Goal: Contribute content

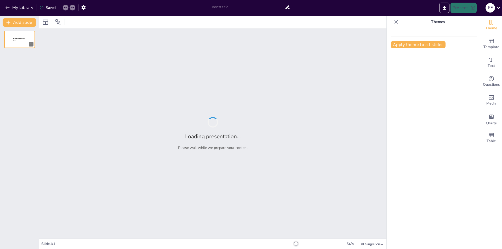
type input "versiones de php"
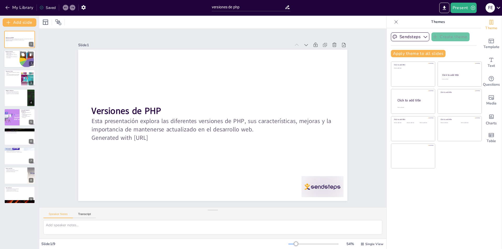
click at [12, 63] on div at bounding box center [19, 59] width 31 height 18
type textarea "PHP fue creado en 1994 por Rasmus Lerdorf, lo que marca el inicio de un lenguaj…"
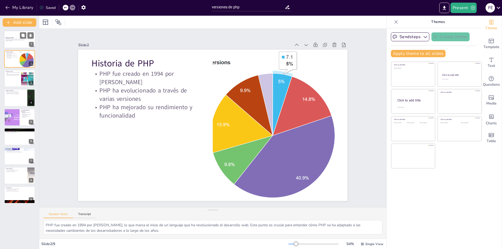
click at [15, 44] on div at bounding box center [19, 40] width 31 height 18
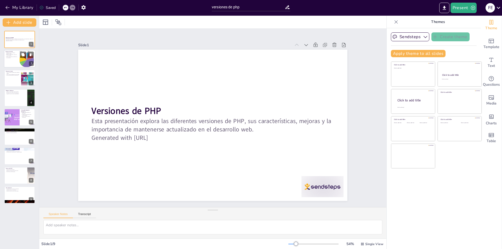
click at [13, 63] on div at bounding box center [19, 59] width 31 height 18
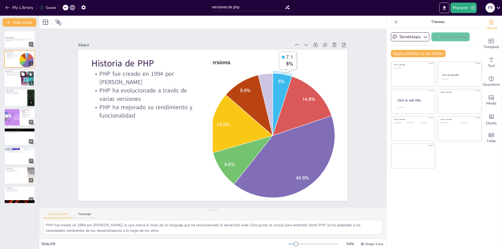
click at [13, 78] on div at bounding box center [19, 79] width 31 height 18
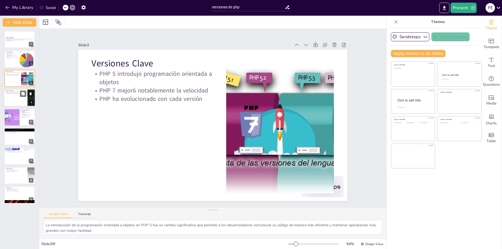
click at [16, 99] on div at bounding box center [19, 98] width 31 height 18
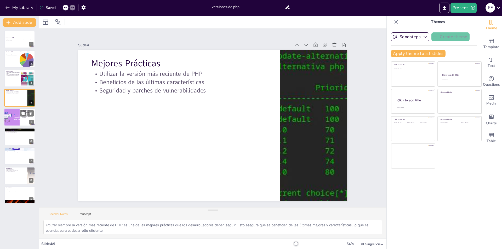
click at [16, 116] on div at bounding box center [12, 118] width 34 height 18
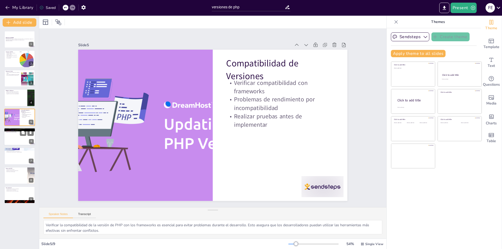
click at [13, 141] on div at bounding box center [19, 137] width 31 height 18
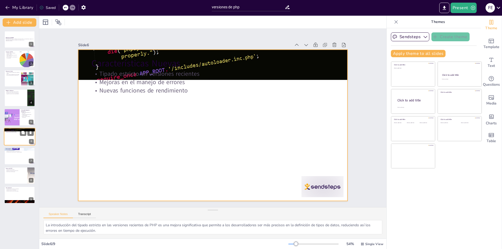
click at [13, 138] on div at bounding box center [19, 137] width 31 height 18
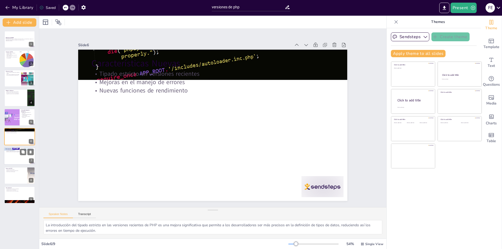
click at [12, 154] on div at bounding box center [19, 157] width 31 height 18
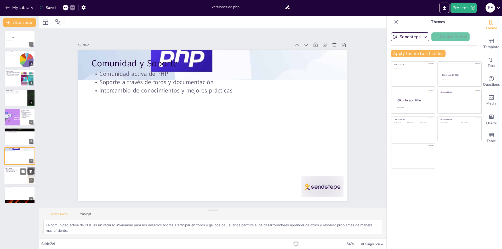
click at [13, 176] on div at bounding box center [19, 176] width 31 height 18
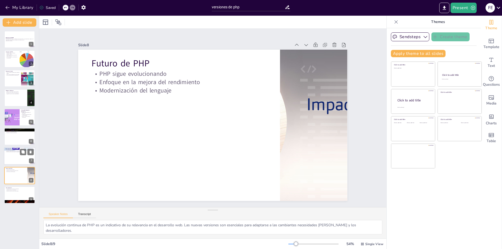
click at [18, 161] on div at bounding box center [19, 157] width 31 height 18
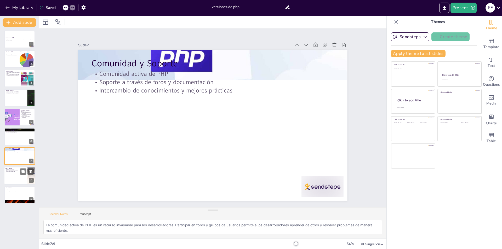
click at [11, 175] on div at bounding box center [19, 176] width 31 height 18
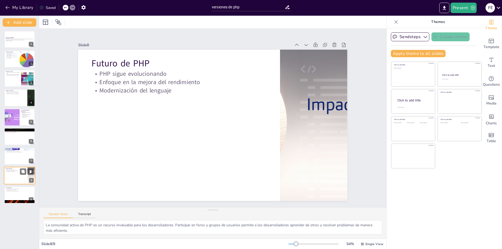
type textarea "La evolución continua de PHP es un indicativo de su relevancia en el desarrollo…"
click at [229, 8] on input "versiones de php" at bounding box center [248, 7] width 73 height 8
click at [288, 9] on icon at bounding box center [288, 7] width 4 height 4
click at [288, 8] on icon at bounding box center [287, 6] width 5 height 5
click at [227, 7] on input "versiones de php" at bounding box center [248, 7] width 73 height 8
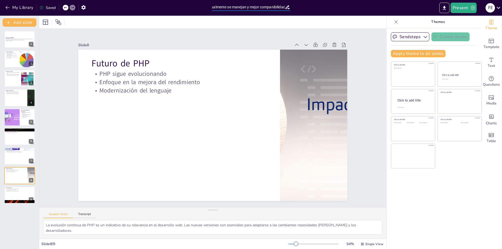
scroll to position [0, 44]
type input "versiones de php que actualmente se manejan y mejor companibilidad"
click at [288, 7] on icon at bounding box center [287, 6] width 5 height 5
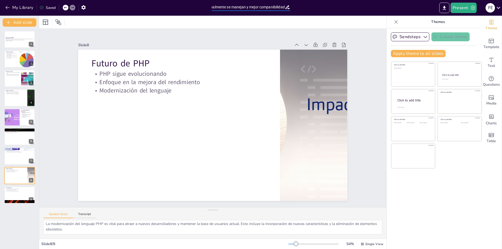
drag, startPoint x: 212, startPoint y: 7, endPoint x: 287, endPoint y: 5, distance: 74.8
click at [287, 5] on div "versiones de php que actualmente se manejan y mejor companibilidad" at bounding box center [251, 7] width 78 height 8
click at [7, 7] on icon "button" at bounding box center [7, 7] width 5 height 5
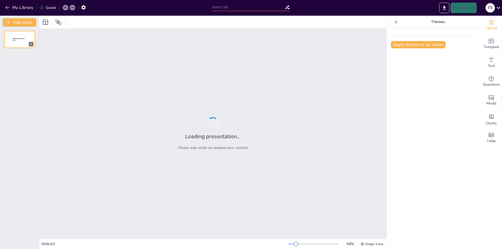
type input "Versiones Actuales de PHP y su Compatibilidad"
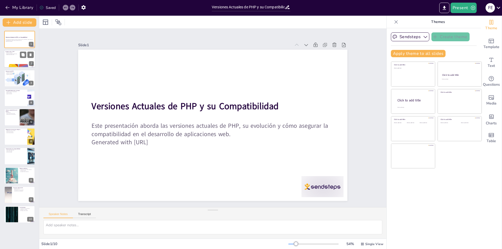
click at [21, 61] on div at bounding box center [19, 59] width 31 height 18
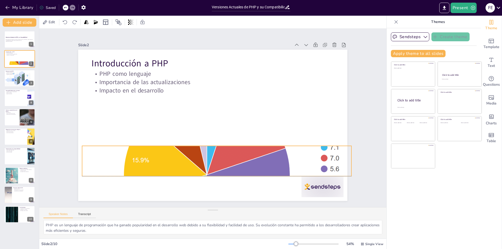
drag, startPoint x: 208, startPoint y: 169, endPoint x: 212, endPoint y: 144, distance: 25.1
click at [212, 144] on div at bounding box center [253, 101] width 276 height 319
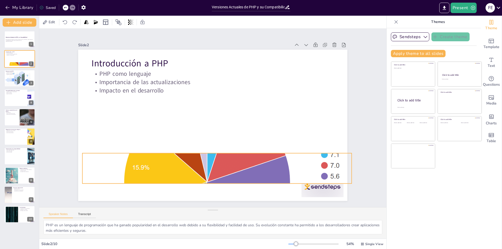
click at [215, 178] on div at bounding box center [261, 104] width 254 height 306
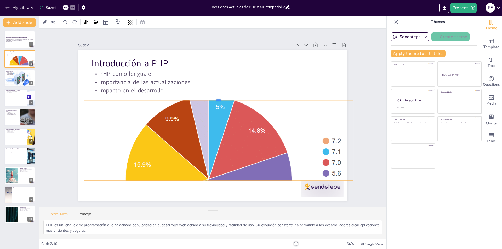
drag, startPoint x: 215, startPoint y: 148, endPoint x: 222, endPoint y: 98, distance: 50.7
click at [222, 98] on div at bounding box center [201, 135] width 258 height 87
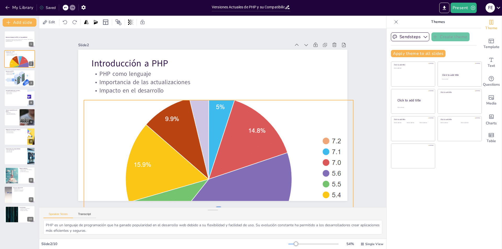
drag, startPoint x: 215, startPoint y: 179, endPoint x: 212, endPoint y: 206, distance: 27.1
click at [212, 206] on div "Slide 1 Versiones Actuales de PHP y su Compatibilidad Este presentación aborda …" at bounding box center [213, 118] width 377 height 247
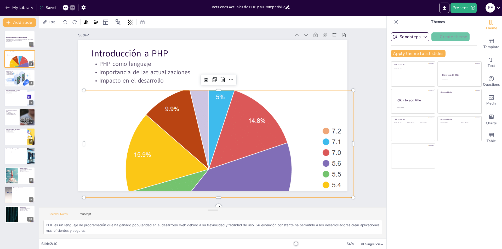
scroll to position [15, 0]
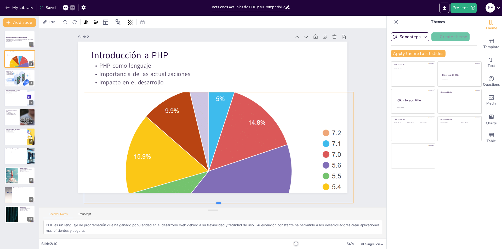
drag, startPoint x: 214, startPoint y: 191, endPoint x: 214, endPoint y: 195, distance: 3.7
click at [214, 195] on div "Slide 1 Versiones Actuales de PHP y su Compatibilidad Este presentación aborda …" at bounding box center [213, 118] width 377 height 247
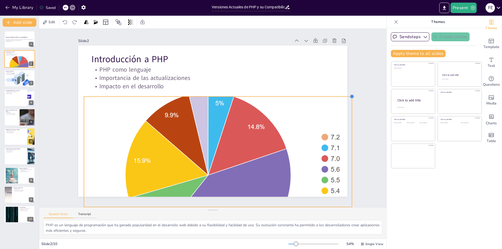
click at [346, 83] on div "Slide 1 Versiones Actuales de PHP y su Compatibilidad Este presentación aborda …" at bounding box center [209, 121] width 293 height 342
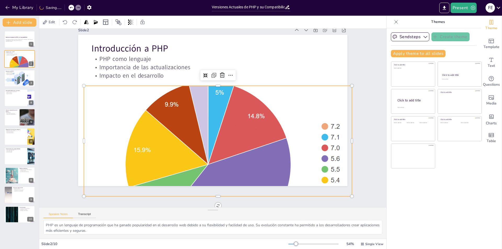
scroll to position [6, 0]
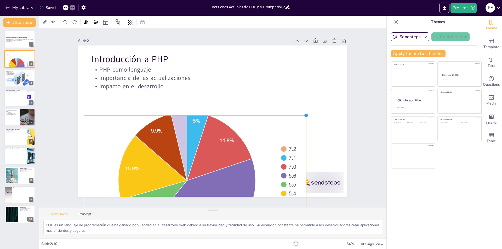
drag, startPoint x: 348, startPoint y: 84, endPoint x: 302, endPoint y: 104, distance: 50.7
click at [299, 104] on div "Introducción a PHP PHP como lenguaje Importancia de las actualizaciones Impacto…" at bounding box center [209, 118] width 179 height 284
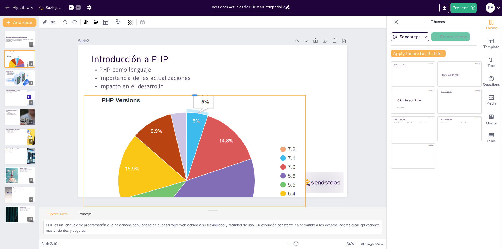
drag, startPoint x: 193, startPoint y: 102, endPoint x: 201, endPoint y: 82, distance: 22.3
click at [201, 82] on div "Introducción a PHP PHP como lenguaje Importancia de las actualizaciones Impacto…" at bounding box center [216, 118] width 152 height 270
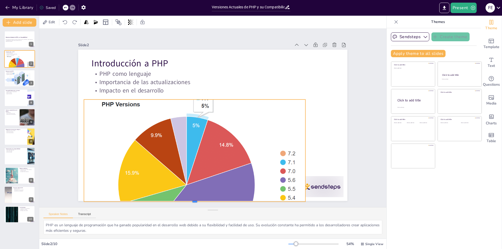
scroll to position [0, 0]
drag, startPoint x: 193, startPoint y: 191, endPoint x: 194, endPoint y: 180, distance: 10.6
click at [194, 180] on div "Introducción a PHP PHP como lenguaje Importancia de las actualizaciones Impacto…" at bounding box center [219, 115] width 227 height 303
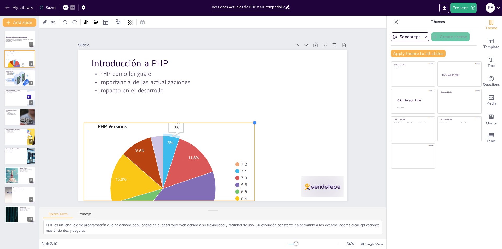
drag, startPoint x: 301, startPoint y: 97, endPoint x: 235, endPoint y: 123, distance: 71.2
click at [235, 123] on div "Introducción a PHP PHP como lenguaje Importancia de las actualizaciones Impacto…" at bounding box center [211, 125] width 295 height 204
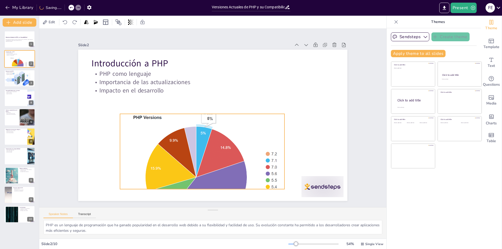
drag, startPoint x: 180, startPoint y: 153, endPoint x: 216, endPoint y: 142, distance: 38.0
click at [216, 142] on div at bounding box center [160, 118] width 155 height 186
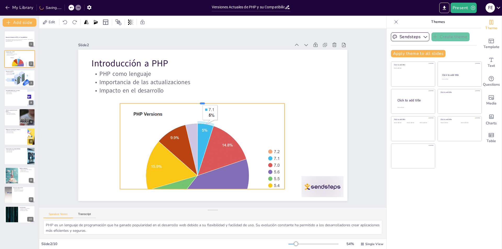
drag, startPoint x: 199, startPoint y: 111, endPoint x: 197, endPoint y: 101, distance: 10.7
click at [205, 101] on div at bounding box center [232, 113] width 55 height 158
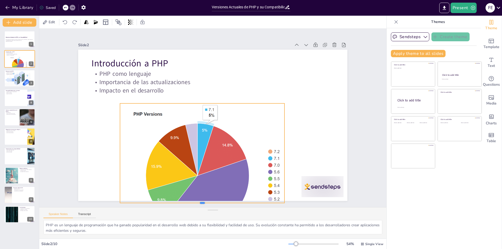
drag, startPoint x: 199, startPoint y: 188, endPoint x: 197, endPoint y: 201, distance: 14.1
click at [205, 104] on div at bounding box center [272, 54] width 135 height 100
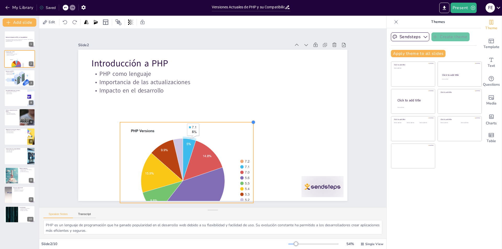
drag, startPoint x: 279, startPoint y: 103, endPoint x: 245, endPoint y: 121, distance: 39.1
click at [245, 121] on div "Introducción a PHP PHP como lenguaje Importancia de las actualizaciones Impacto…" at bounding box center [212, 110] width 284 height 179
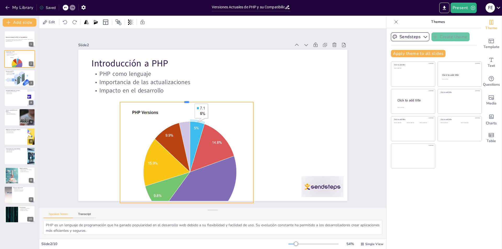
drag, startPoint x: 184, startPoint y: 120, endPoint x: 191, endPoint y: 99, distance: 22.2
click at [191, 99] on div at bounding box center [182, 109] width 128 height 45
drag, startPoint x: 183, startPoint y: 202, endPoint x: 180, endPoint y: 215, distance: 13.4
click at [180, 215] on div "Slide 1 Versiones Actuales de PHP y su Compatibilidad Este presentación aborda …" at bounding box center [212, 134] width 347 height 210
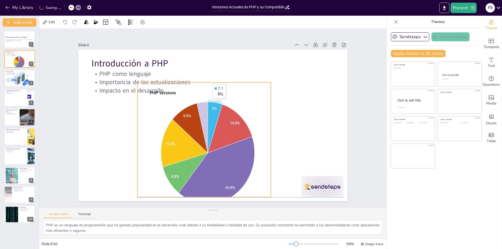
drag, startPoint x: 200, startPoint y: 171, endPoint x: 218, endPoint y: 152, distance: 26.3
click at [218, 152] on div at bounding box center [204, 92] width 183 height 165
drag, startPoint x: 267, startPoint y: 80, endPoint x: 265, endPoint y: 87, distance: 7.2
click at [265, 87] on div "Introducción a PHP PHP como lenguaje Importancia de las actualizaciones Impacto…" at bounding box center [216, 112] width 309 height 266
drag, startPoint x: 200, startPoint y: 82, endPoint x: 205, endPoint y: 80, distance: 5.4
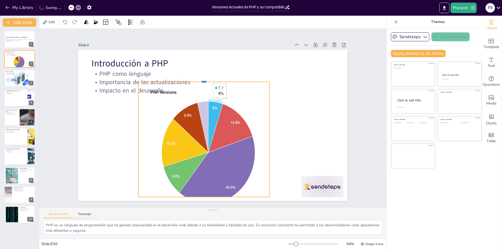
click at [205, 80] on div at bounding box center [196, 82] width 129 height 31
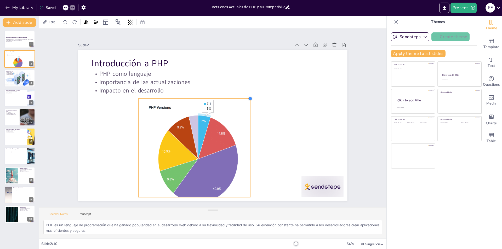
drag, startPoint x: 266, startPoint y: 81, endPoint x: 246, endPoint y: 106, distance: 31.9
click at [246, 106] on div "Introducción a PHP PHP como lenguaje Importancia de las actualizaciones Impacto…" at bounding box center [210, 125] width 308 height 248
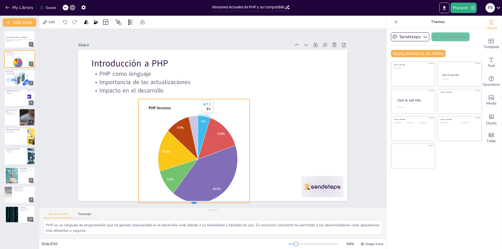
drag, startPoint x: 189, startPoint y: 196, endPoint x: 188, endPoint y: 202, distance: 6.1
click at [282, 163] on div at bounding box center [301, 108] width 38 height 107
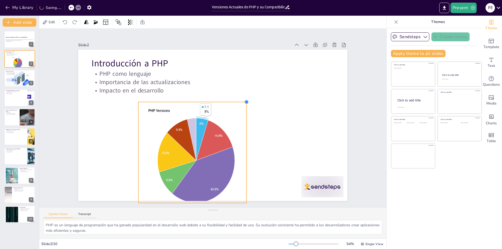
drag, startPoint x: 246, startPoint y: 97, endPoint x: 240, endPoint y: 103, distance: 8.1
click at [227, 85] on div at bounding box center [224, 82] width 6 height 6
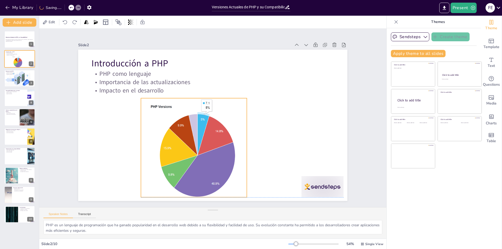
drag, startPoint x: 186, startPoint y: 144, endPoint x: 187, endPoint y: 138, distance: 6.6
click at [187, 138] on div at bounding box center [181, 114] width 124 height 140
click at [22, 79] on div at bounding box center [20, 79] width 34 height 18
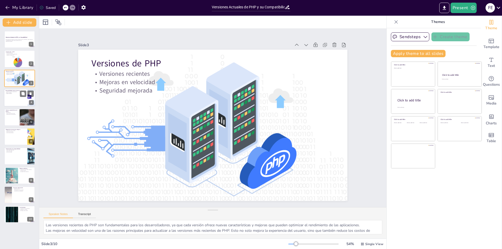
drag, startPoint x: 13, startPoint y: 100, endPoint x: 12, endPoint y: 103, distance: 3.2
click at [13, 101] on div at bounding box center [19, 98] width 31 height 18
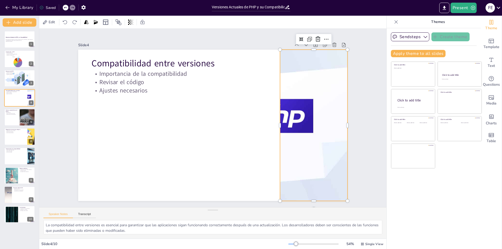
click at [276, 117] on div "Compatibilidad entre versiones Importancia de la compatibilidad Revisar el códi…" at bounding box center [209, 112] width 309 height 266
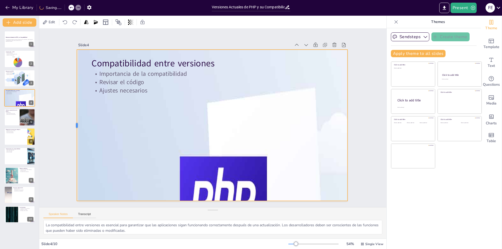
drag, startPoint x: 276, startPoint y: 123, endPoint x: 73, endPoint y: 120, distance: 203.3
click at [332, 120] on div at bounding box center [349, 139] width 35 height 149
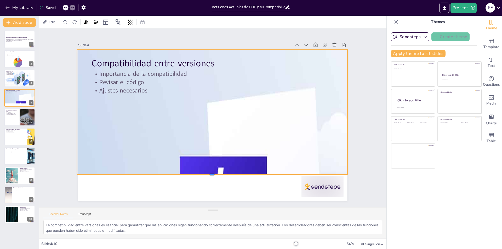
drag, startPoint x: 208, startPoint y: 191, endPoint x: 216, endPoint y: 162, distance: 30.1
click at [215, 162] on div "Compatibilidad entre versiones Importancia de la compatibilidad Revisar el códi…" at bounding box center [214, 110] width 284 height 179
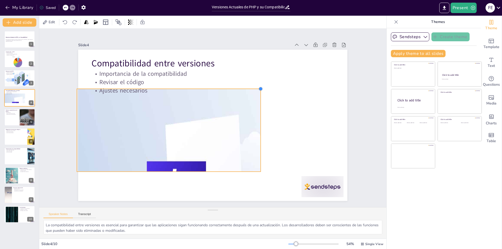
drag, startPoint x: 345, startPoint y: 47, endPoint x: 240, endPoint y: 97, distance: 116.2
click at [240, 97] on div "Compatibilidad entre versiones Importancia de la compatibilidad Revisar el códi…" at bounding box center [217, 124] width 307 height 281
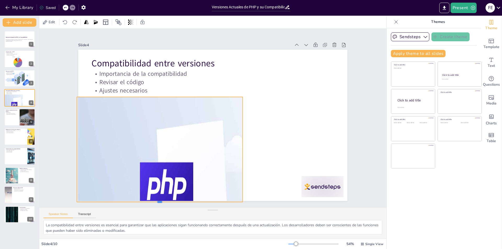
drag, startPoint x: 157, startPoint y: 172, endPoint x: 160, endPoint y: 203, distance: 31.5
click at [129, 148] on div at bounding box center [127, 65] width 4 height 166
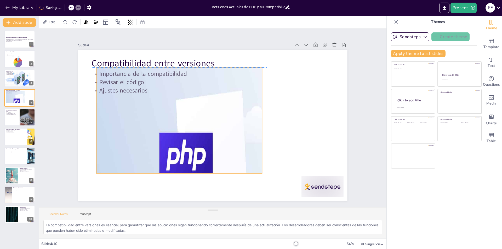
drag, startPoint x: 198, startPoint y: 154, endPoint x: 218, endPoint y: 122, distance: 37.2
click at [218, 122] on div at bounding box center [255, 92] width 291 height 303
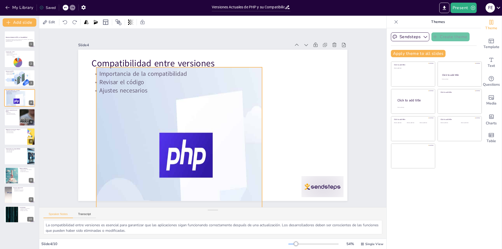
drag, startPoint x: 176, startPoint y: 171, endPoint x: 182, endPoint y: 207, distance: 36.6
click at [179, 211] on div "Slide 1 Versiones Actuales de PHP y su Compatibilidad Este presentación aborda …" at bounding box center [212, 134] width 347 height 210
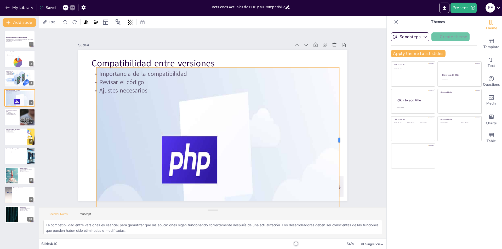
drag, startPoint x: 260, startPoint y: 138, endPoint x: 337, endPoint y: 153, distance: 78.7
click at [250, 234] on div at bounding box center [178, 243] width 146 height 19
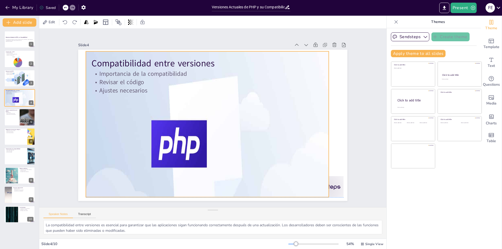
drag, startPoint x: 219, startPoint y: 130, endPoint x: 208, endPoint y: 112, distance: 20.4
click at [208, 112] on div at bounding box center [248, 135] width 276 height 296
click at [25, 121] on div at bounding box center [27, 118] width 27 height 18
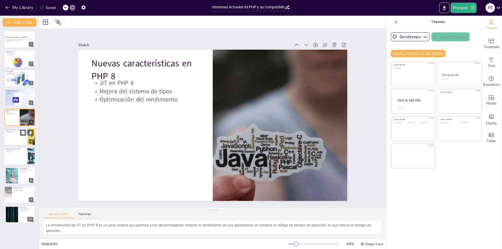
click at [13, 131] on p "Revisión de funciones" at bounding box center [15, 131] width 20 height 1
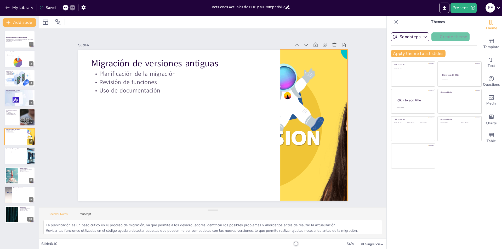
click at [284, 122] on div at bounding box center [313, 136] width 284 height 179
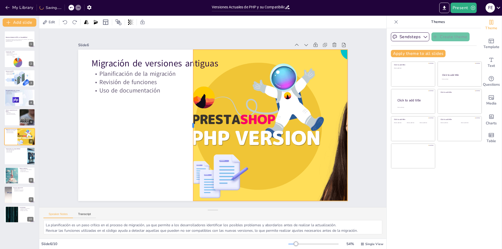
drag, startPoint x: 275, startPoint y: 124, endPoint x: 194, endPoint y: 126, distance: 80.8
click at [194, 126] on div at bounding box center [217, 96] width 133 height 80
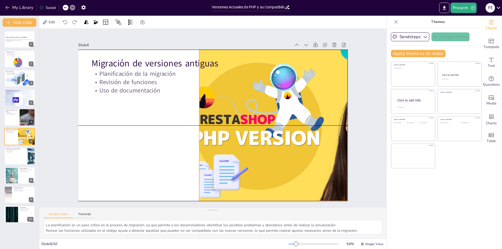
click at [240, 146] on div at bounding box center [278, 40] width 281 height 307
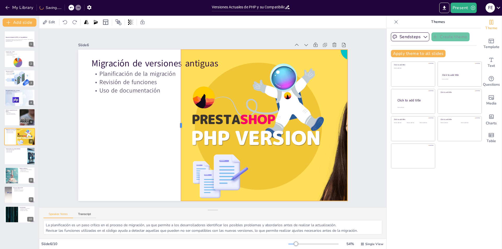
drag, startPoint x: 195, startPoint y: 124, endPoint x: 177, endPoint y: 127, distance: 18.7
click at [177, 127] on div at bounding box center [229, 88] width 115 height 104
click at [20, 152] on button at bounding box center [23, 152] width 6 height 6
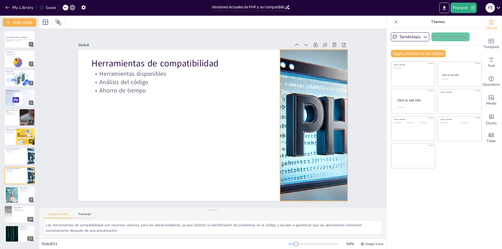
click at [306, 125] on div at bounding box center [286, 48] width 290 height 298
click at [277, 124] on div at bounding box center [313, 125] width 265 height 151
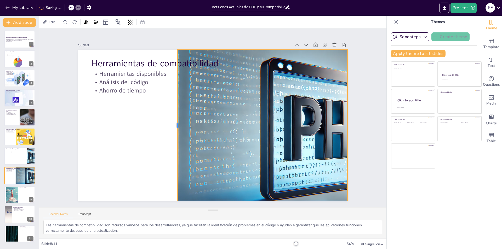
drag, startPoint x: 275, startPoint y: 124, endPoint x: 173, endPoint y: 124, distance: 102.5
click at [211, 124] on div at bounding box center [244, 96] width 66 height 140
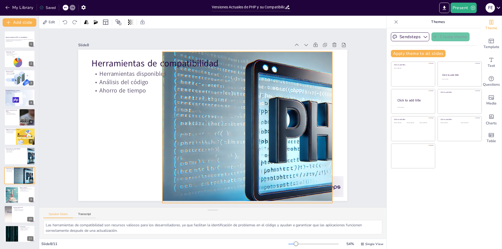
drag, startPoint x: 318, startPoint y: 139, endPoint x: 302, endPoint y: 141, distance: 15.3
click at [296, 141] on div at bounding box center [160, 185] width 271 height 312
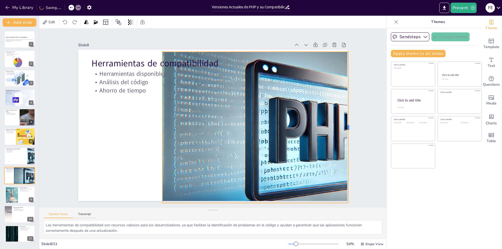
drag, startPoint x: 330, startPoint y: 126, endPoint x: 348, endPoint y: 127, distance: 17.5
click at [110, 127] on div at bounding box center [85, 66] width 51 height 145
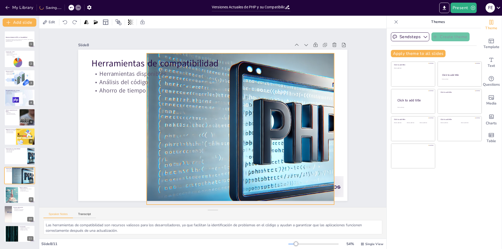
drag, startPoint x: 303, startPoint y: 127, endPoint x: 287, endPoint y: 129, distance: 15.8
click at [287, 129] on div at bounding box center [166, 170] width 271 height 312
click at [290, 126] on div at bounding box center [185, 182] width 210 height 296
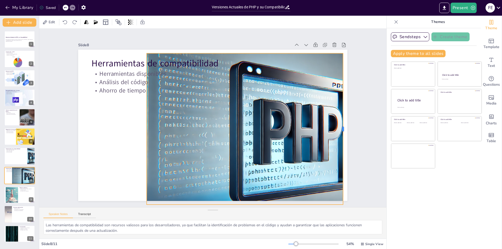
drag, startPoint x: 330, startPoint y: 126, endPoint x: 339, endPoint y: 129, distance: 9.2
click at [174, 157] on div at bounding box center [116, 209] width 115 height 104
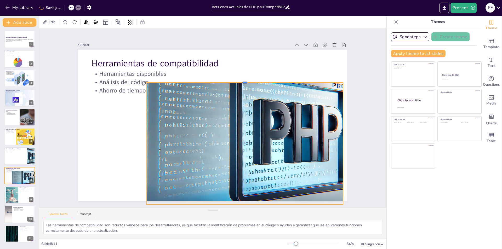
drag, startPoint x: 241, startPoint y: 50, endPoint x: 236, endPoint y: 80, distance: 29.7
click at [236, 123] on div at bounding box center [199, 165] width 181 height 84
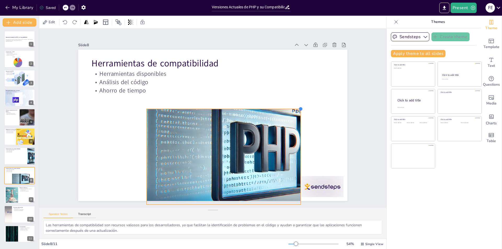
drag, startPoint x: 338, startPoint y: 82, endPoint x: 273, endPoint y: 117, distance: 74.3
click at [289, 126] on div "Herramientas de compatibilidad Herramientas disponibles Análisis del código Aho…" at bounding box center [215, 111] width 303 height 227
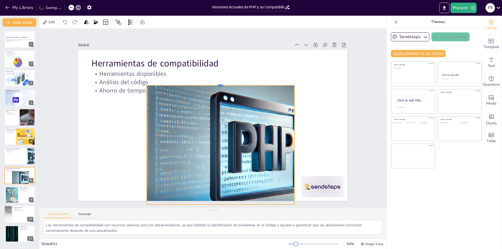
drag, startPoint x: 217, startPoint y: 110, endPoint x: 227, endPoint y: 82, distance: 29.5
click at [245, 82] on div at bounding box center [247, 126] width 4 height 148
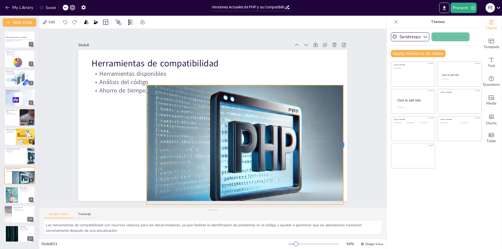
drag, startPoint x: 292, startPoint y: 145, endPoint x: 342, endPoint y: 143, distance: 49.5
click at [246, 248] on div at bounding box center [186, 250] width 120 height 4
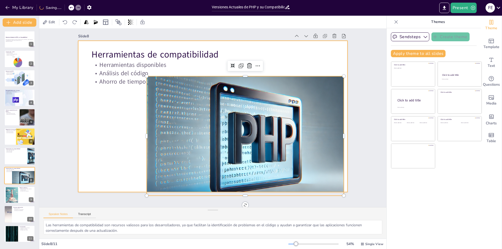
scroll to position [12, 0]
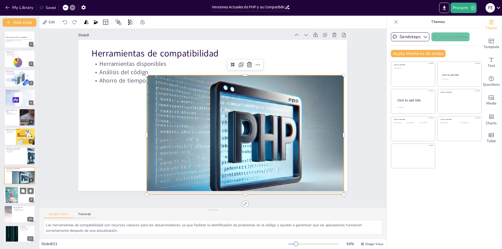
click at [18, 199] on div at bounding box center [12, 195] width 16 height 16
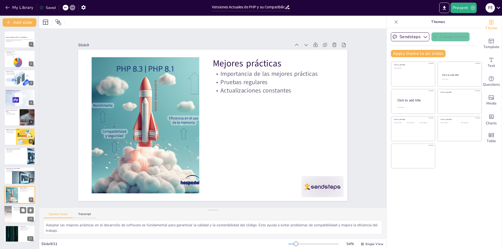
click at [16, 217] on div at bounding box center [19, 215] width 31 height 18
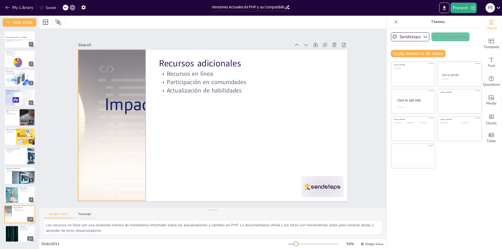
click at [120, 129] on div at bounding box center [237, 20] width 259 height 400
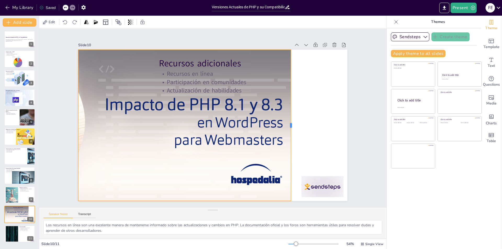
drag, startPoint x: 142, startPoint y: 124, endPoint x: 287, endPoint y: 111, distance: 146.0
click at [287, 161] on div at bounding box center [239, 194] width 140 height 66
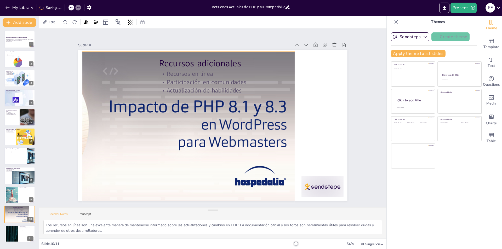
drag, startPoint x: 121, startPoint y: 147, endPoint x: 123, endPoint y: 146, distance: 2.7
click at [138, 149] on div at bounding box center [233, 214] width 190 height 386
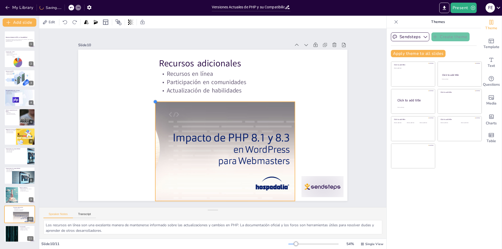
drag, startPoint x: 79, startPoint y: 47, endPoint x: 152, endPoint y: 128, distance: 109.7
click at [152, 128] on div "Recursos adicionales Recursos en línea Participación en comunidades Actualizaci…" at bounding box center [210, 125] width 303 height 227
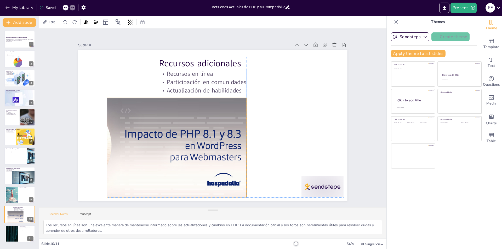
drag, startPoint x: 160, startPoint y: 122, endPoint x: 113, endPoint y: 119, distance: 47.2
click at [113, 119] on div at bounding box center [129, 147] width 244 height 99
click at [16, 233] on div at bounding box center [12, 234] width 28 height 16
type textarea "Estar informado sobre las versiones de PHP y sus características permite a los …"
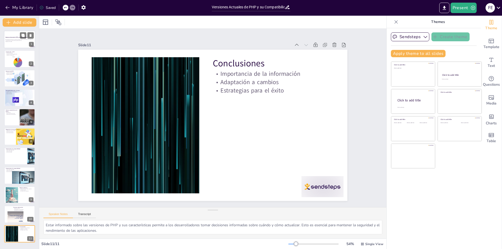
click at [21, 39] on div "Versiones Actuales de PHP y su Compatibilidad" at bounding box center [19, 38] width 28 height 2
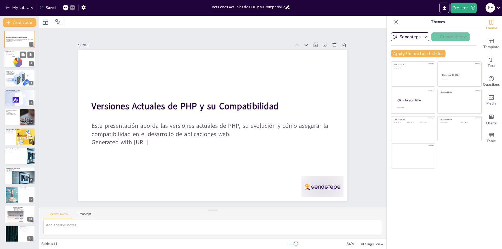
click at [15, 55] on p "Impacto en el desarrollo" at bounding box center [19, 54] width 28 height 1
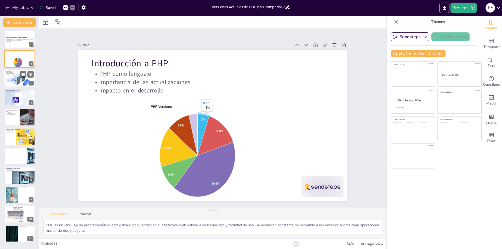
click at [14, 76] on div at bounding box center [20, 79] width 34 height 18
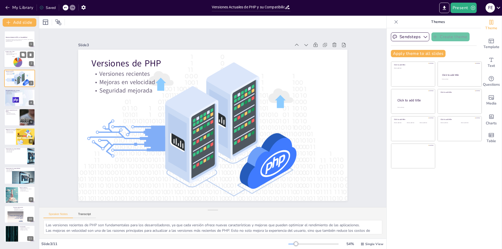
click at [21, 59] on div at bounding box center [18, 62] width 14 height 12
type textarea "PHP es un lenguaje de programación que ha ganado popularidad en el desarrollo w…"
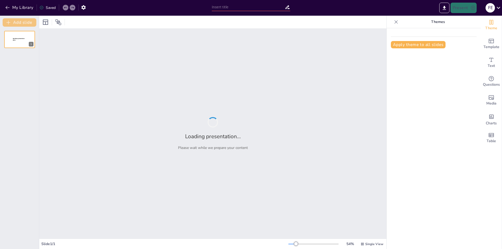
type input "versiones de php que actualmente se manejan y mejor companibilid"
